Goal: Task Accomplishment & Management: Manage account settings

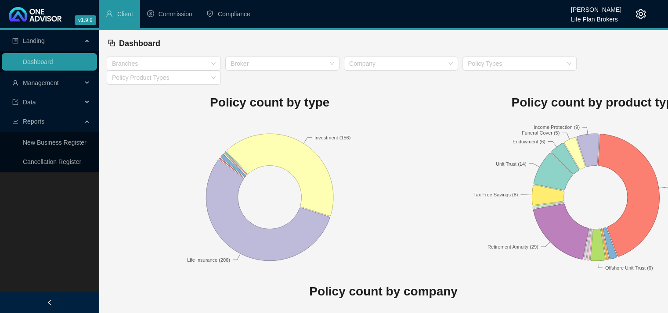
click at [643, 14] on icon "setting" at bounding box center [640, 14] width 11 height 11
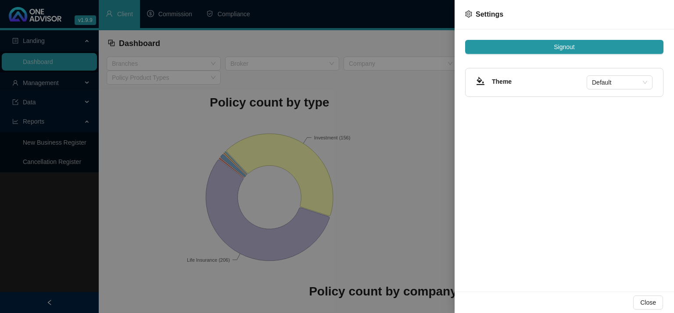
click at [409, 191] on div at bounding box center [337, 156] width 674 height 313
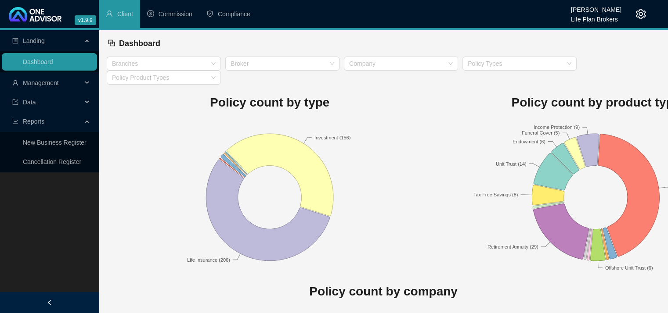
click at [85, 83] on div "Management" at bounding box center [49, 83] width 95 height 18
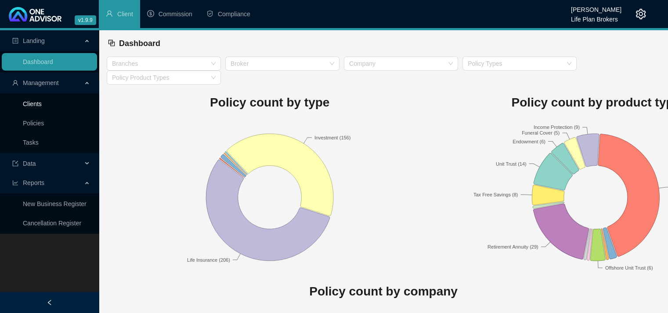
click at [35, 104] on link "Clients" at bounding box center [32, 104] width 19 height 7
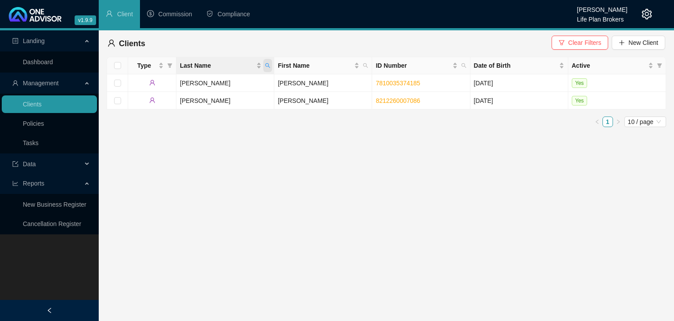
click at [270, 67] on icon "search" at bounding box center [268, 65] width 5 height 5
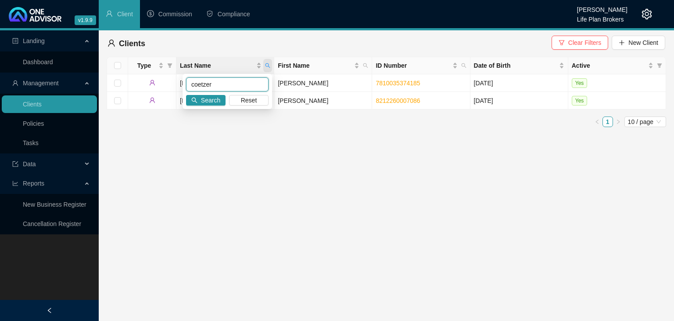
type input "coetzer"
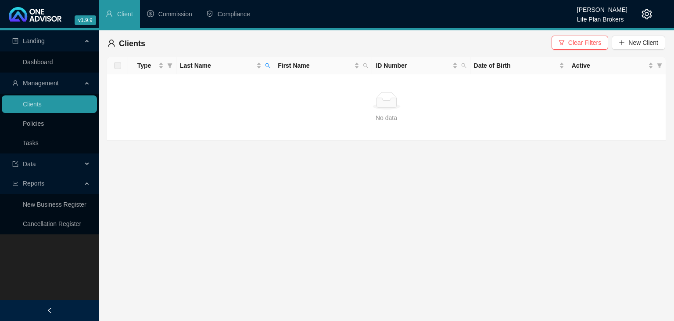
click at [646, 18] on icon "setting" at bounding box center [647, 14] width 10 height 11
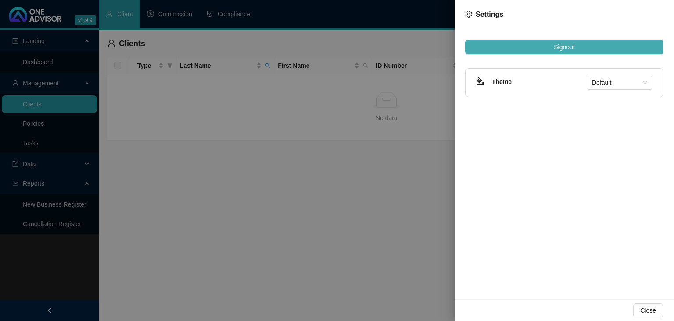
click at [558, 48] on span "Signout" at bounding box center [564, 47] width 21 height 10
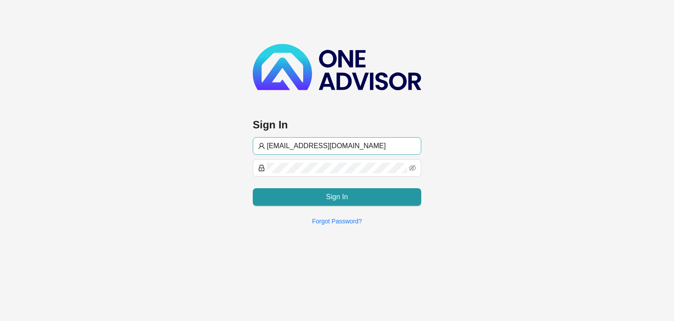
click at [287, 144] on input "[EMAIL_ADDRESS][DOMAIN_NAME]" at bounding box center [341, 145] width 149 height 11
type input "[PERSON_NAME][EMAIL_ADDRESS][DOMAIN_NAME]"
click at [486, 199] on div "Sign In [EMAIL_ADDRESS][DOMAIN_NAME] Sign In Forgot Password?" at bounding box center [337, 116] width 674 height 232
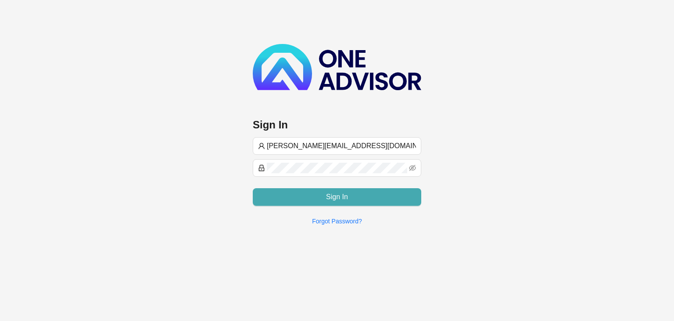
click at [345, 195] on span "Sign In" at bounding box center [337, 196] width 22 height 11
